Goal: Task Accomplishment & Management: Use online tool/utility

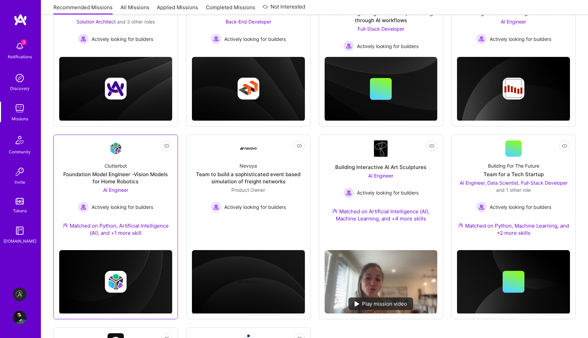
scroll to position [143, 0]
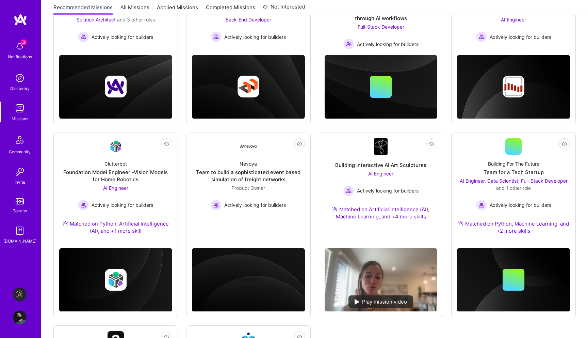
click at [24, 292] on img at bounding box center [20, 294] width 14 height 14
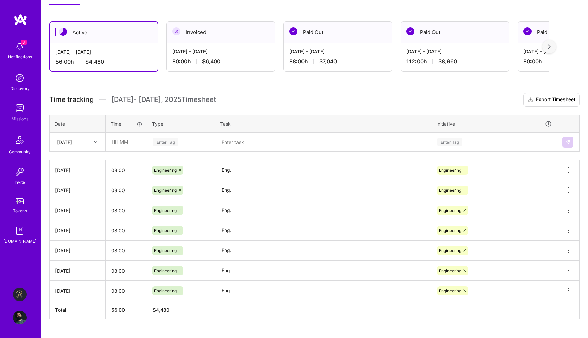
scroll to position [118, 0]
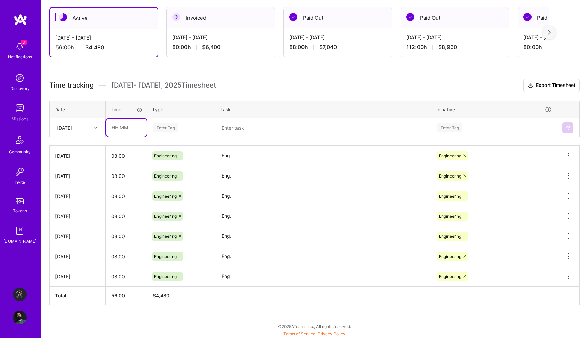
click at [125, 129] on input "text" at bounding box center [126, 127] width 40 height 18
type input "08:00"
click at [87, 129] on div "[DATE]" at bounding box center [72, 127] width 38 height 11
click at [71, 223] on div "[DATE]" at bounding box center [77, 221] width 55 height 13
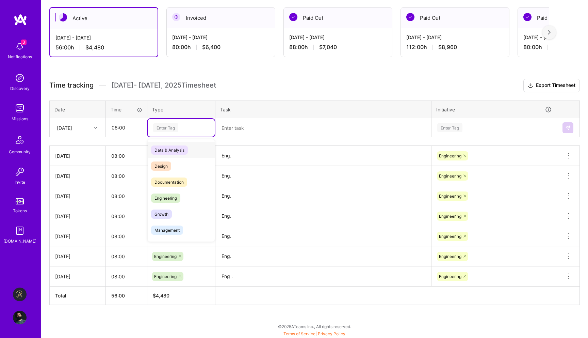
click at [165, 127] on div "Enter Tag" at bounding box center [165, 127] width 25 height 11
click at [165, 194] on span "Engineering" at bounding box center [165, 197] width 29 height 9
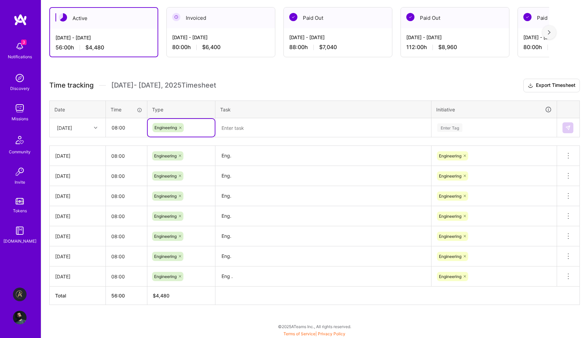
click at [231, 125] on textarea at bounding box center [323, 128] width 214 height 18
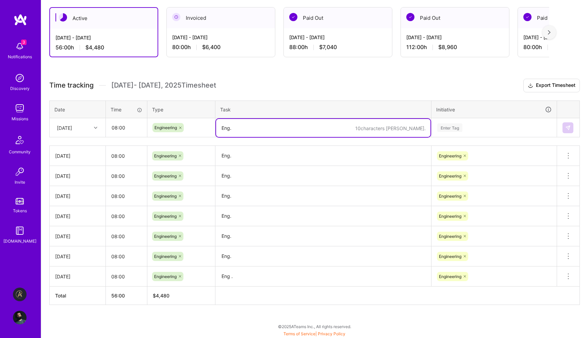
click at [450, 130] on div "Enter Tag" at bounding box center [449, 127] width 25 height 11
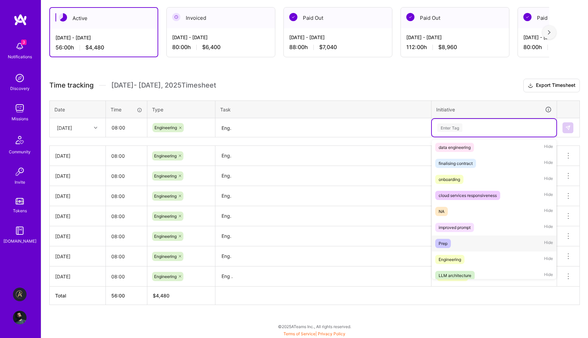
scroll to position [37, 0]
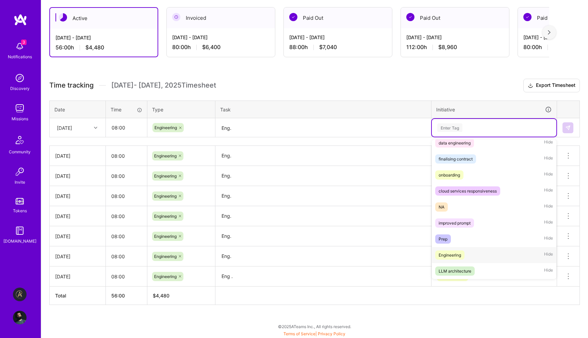
click at [446, 256] on div "Engineering" at bounding box center [450, 254] width 22 height 7
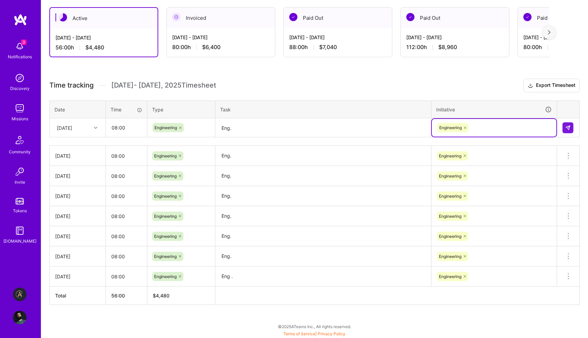
click at [283, 126] on textarea "Eng." at bounding box center [323, 128] width 214 height 18
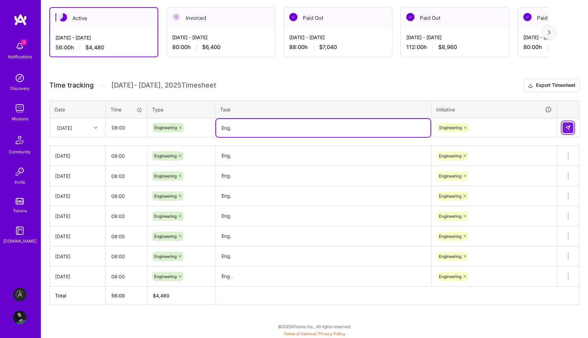
type textarea "Eng."
click at [565, 125] on img at bounding box center [567, 127] width 5 height 5
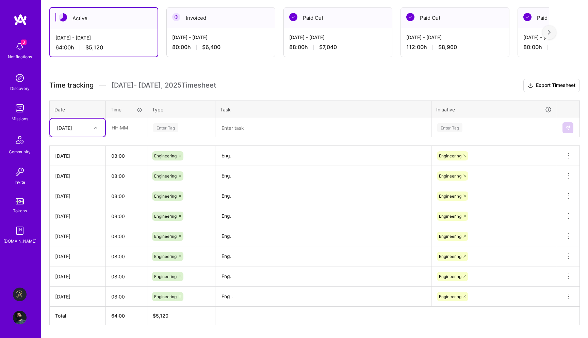
click at [85, 125] on div "[DATE]" at bounding box center [72, 127] width 38 height 11
click at [77, 222] on div "[DATE]" at bounding box center [77, 221] width 55 height 13
click at [126, 128] on input "text" at bounding box center [126, 127] width 40 height 18
type input "08:00"
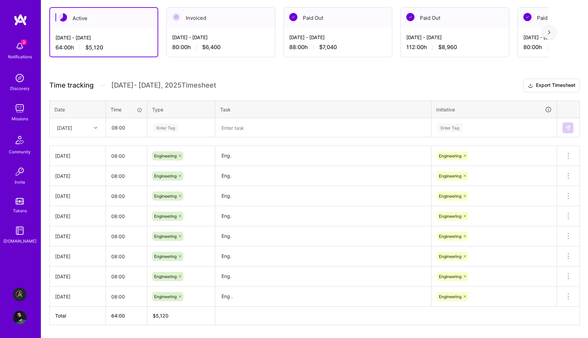
click at [168, 129] on div "Enter Tag" at bounding box center [165, 127] width 25 height 11
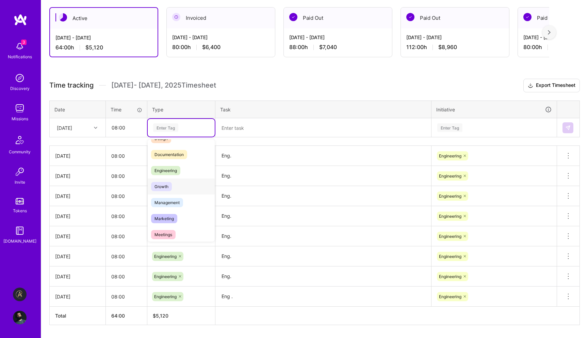
scroll to position [20, 0]
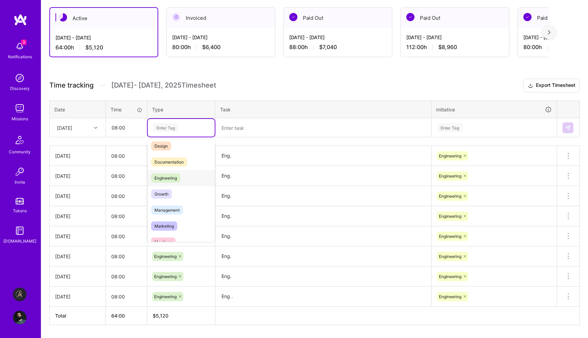
click at [178, 178] on span "Engineering" at bounding box center [165, 177] width 29 height 9
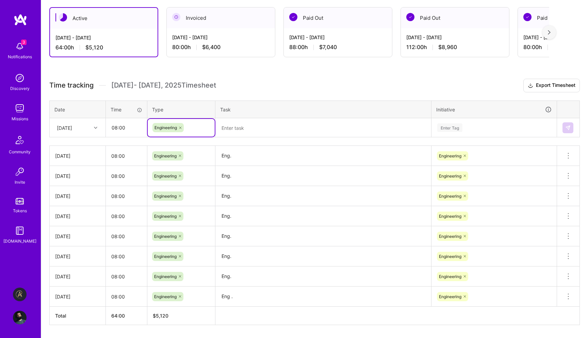
click at [244, 128] on textarea at bounding box center [323, 128] width 214 height 18
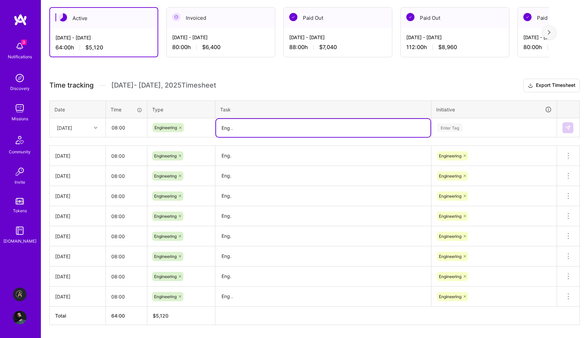
type textarea "Eng ."
click at [470, 127] on div "Enter Tag" at bounding box center [494, 127] width 115 height 9
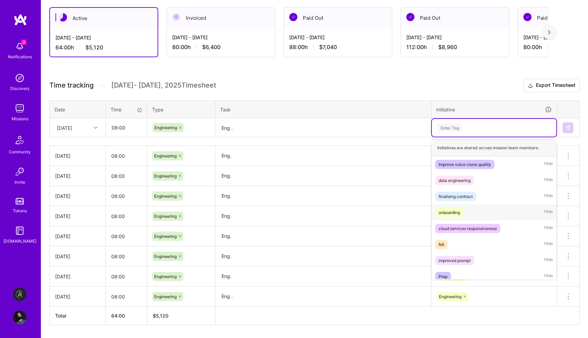
scroll to position [37, 0]
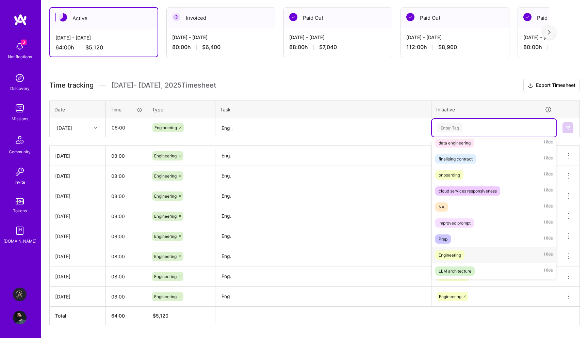
click at [448, 256] on div "Engineering" at bounding box center [450, 254] width 22 height 7
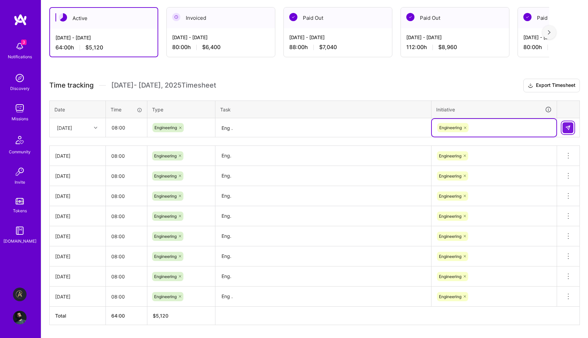
click at [570, 125] on img at bounding box center [567, 127] width 5 height 5
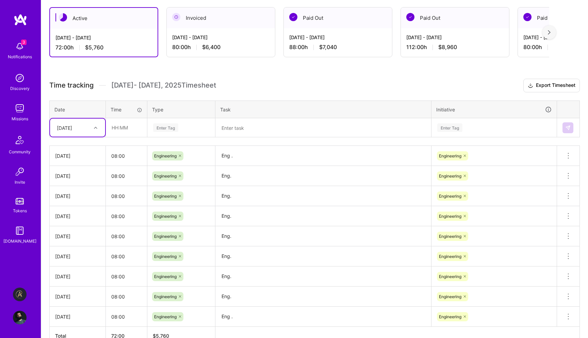
click at [72, 130] on div "[DATE]" at bounding box center [64, 127] width 15 height 7
click at [76, 232] on div "[DATE]" at bounding box center [77, 233] width 55 height 13
click at [127, 130] on input "text" at bounding box center [126, 127] width 40 height 18
type input "08:00"
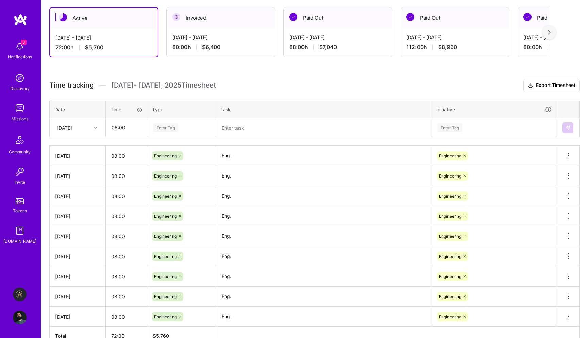
click at [162, 128] on div "Enter Tag" at bounding box center [165, 127] width 25 height 11
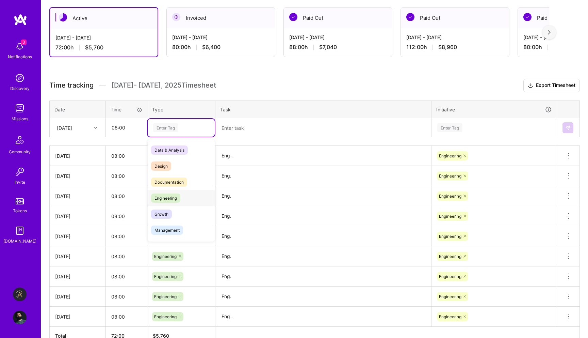
click at [163, 204] on div "Engineering" at bounding box center [181, 198] width 67 height 16
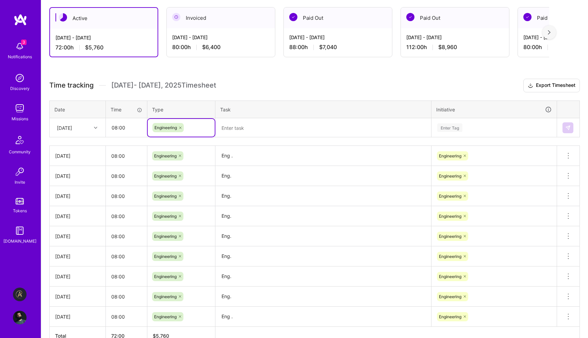
click at [244, 124] on textarea at bounding box center [323, 128] width 214 height 18
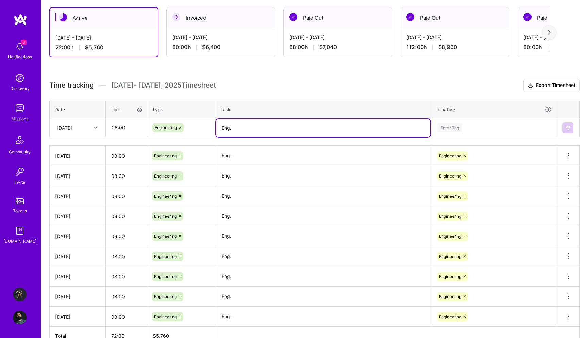
type textarea "Eng."
click at [451, 120] on div "Enter Tag" at bounding box center [494, 128] width 125 height 18
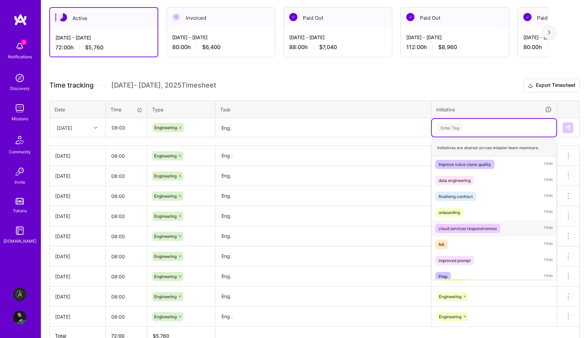
scroll to position [37, 0]
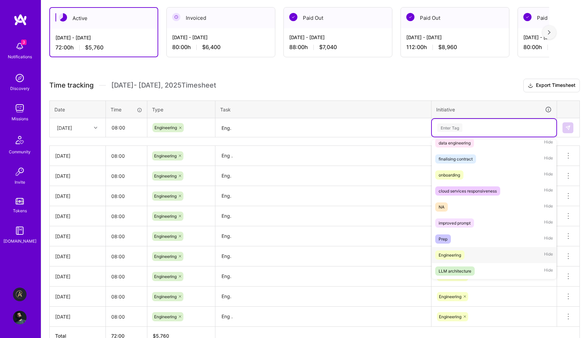
click at [444, 251] on div "Engineering" at bounding box center [450, 254] width 22 height 7
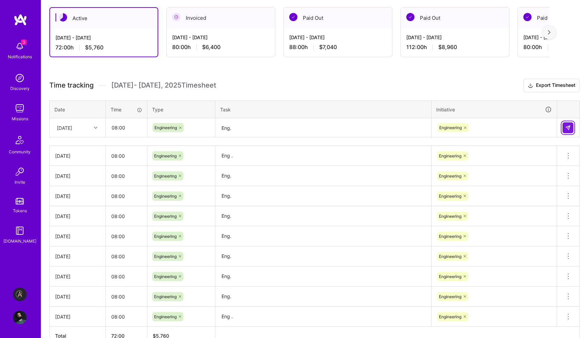
click at [565, 125] on img at bounding box center [567, 127] width 5 height 5
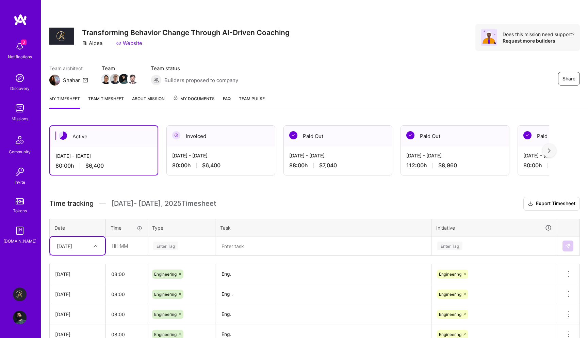
scroll to position [0, 0]
click at [20, 315] on img at bounding box center [20, 317] width 14 height 14
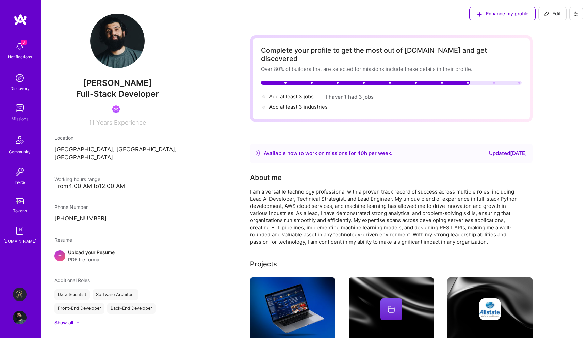
click at [576, 13] on icon at bounding box center [576, 13] width 4 height 1
click at [542, 59] on button "Log Out" at bounding box center [557, 63] width 51 height 17
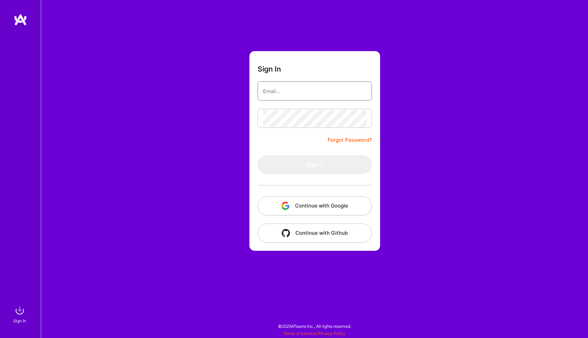
click at [284, 94] on input "email" at bounding box center [314, 90] width 103 height 17
click at [291, 86] on input "email" at bounding box center [314, 90] width 103 height 17
